Goal: Find contact information: Find contact information

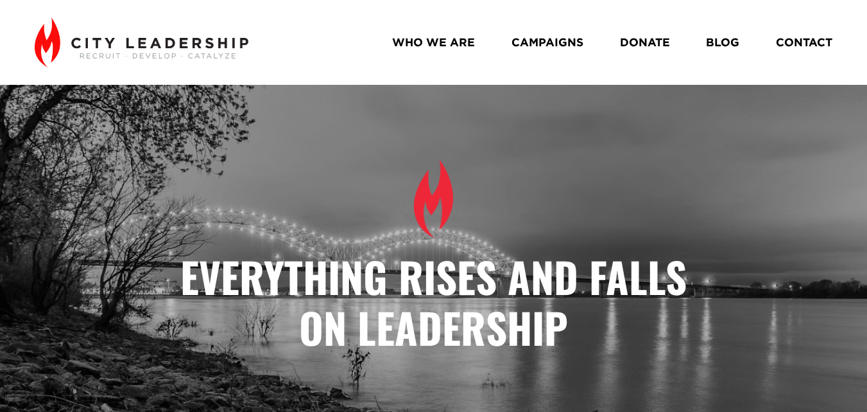
click at [553, 47] on link "CAMPAIGNS" at bounding box center [548, 42] width 72 height 22
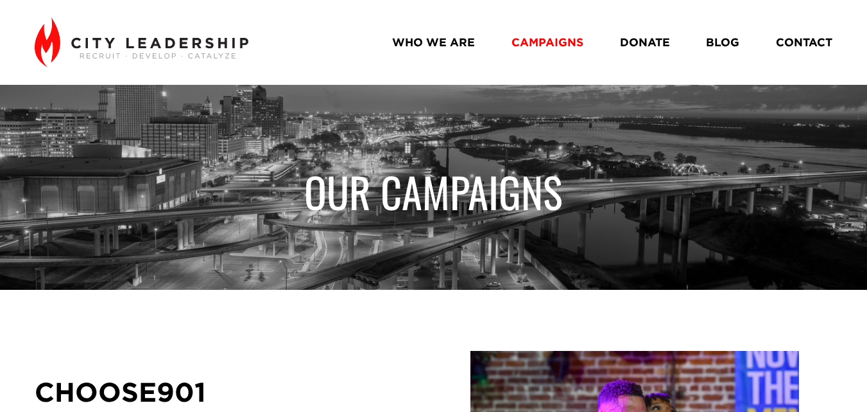
click at [781, 51] on link "CONTACT" at bounding box center [804, 42] width 56 height 22
